Goal: Find specific page/section: Find specific page/section

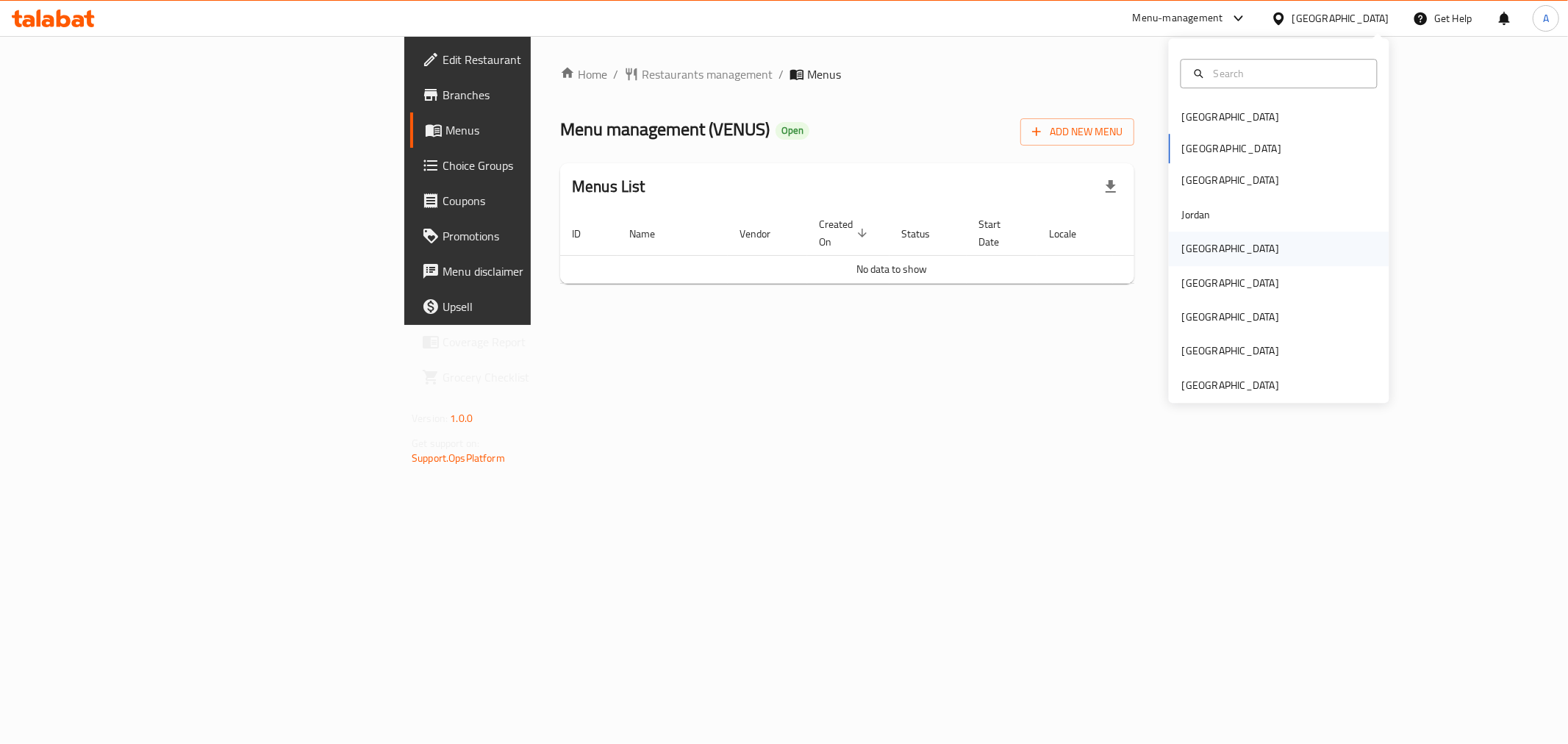
click at [1202, 253] on div "[GEOGRAPHIC_DATA]" at bounding box center [1230, 249] width 121 height 34
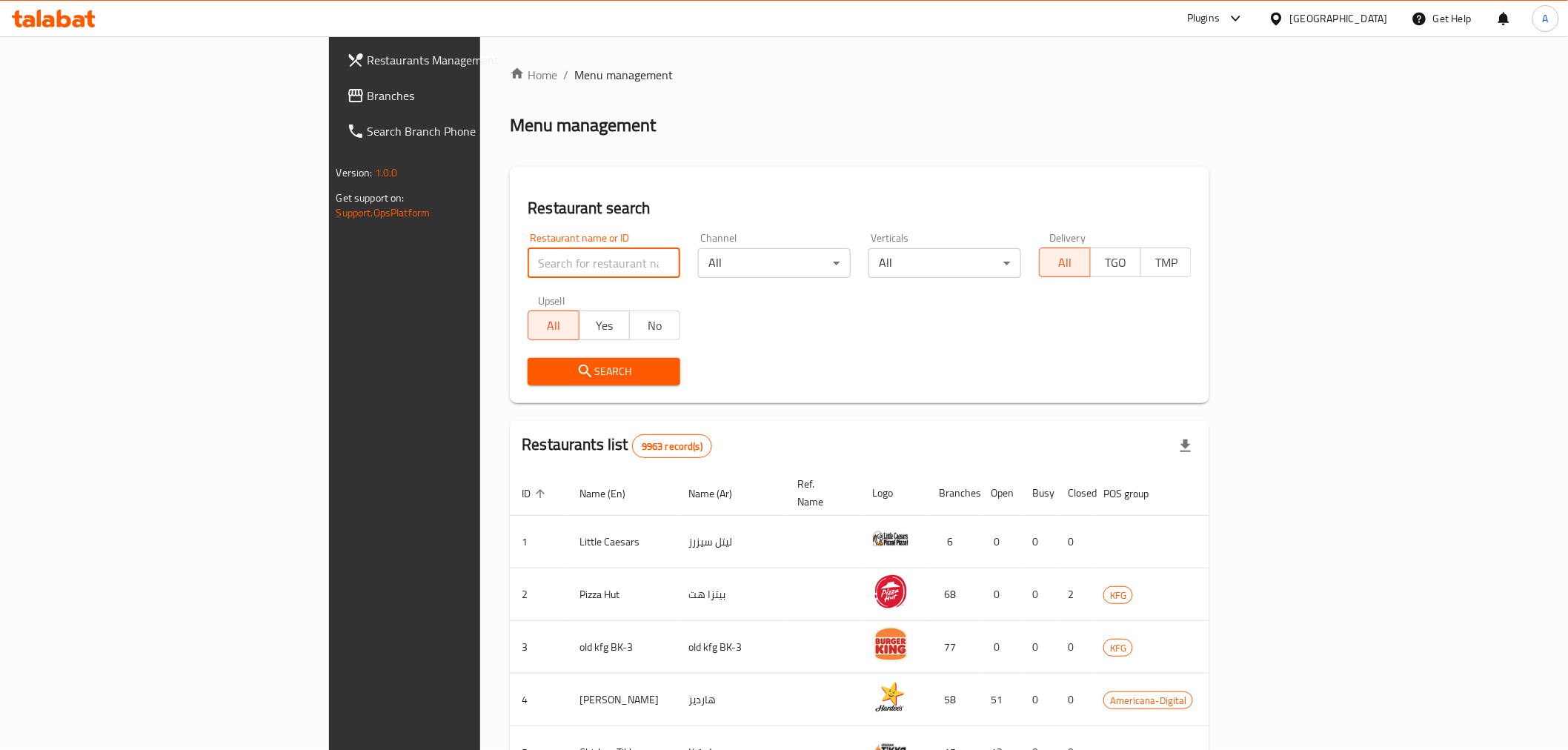
click at [527, 263] on input "search" at bounding box center [604, 263] width 153 height 30
paste input "waraq [PERSON_NAME] factory"
type input "waraq [PERSON_NAME] factory"
click button "Search" at bounding box center [604, 372] width 153 height 27
